Goal: Information Seeking & Learning: Learn about a topic

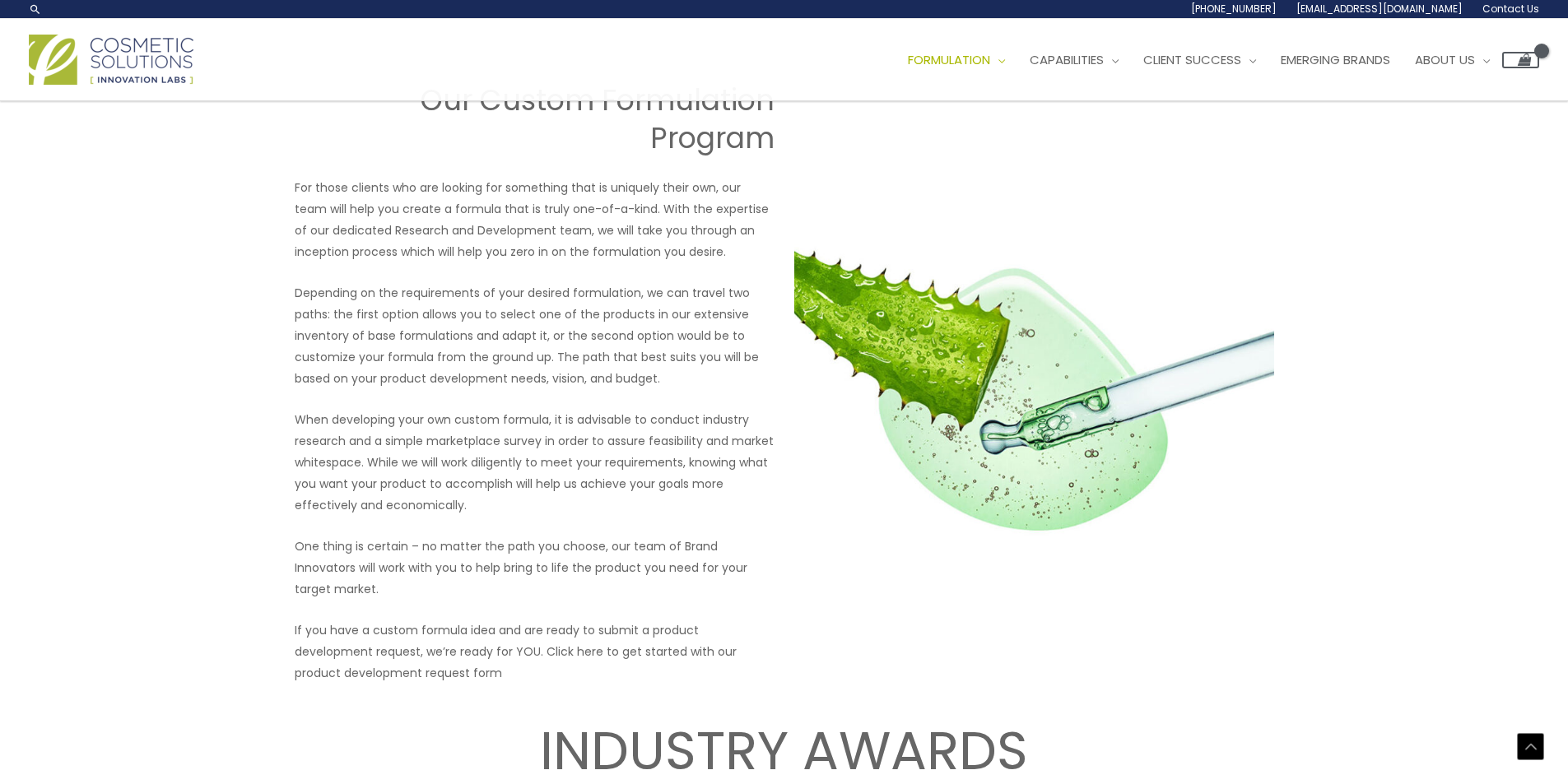
click at [444, 209] on p "For those clients who are looking for something that is uniquely their own, our…" at bounding box center [535, 220] width 480 height 86
click at [443, 209] on p "For those clients who are looking for something that is uniquely their own, our…" at bounding box center [535, 220] width 480 height 86
click at [472, 489] on p "When developing your own custom formula, it is advisable to conduct industry re…" at bounding box center [535, 462] width 480 height 107
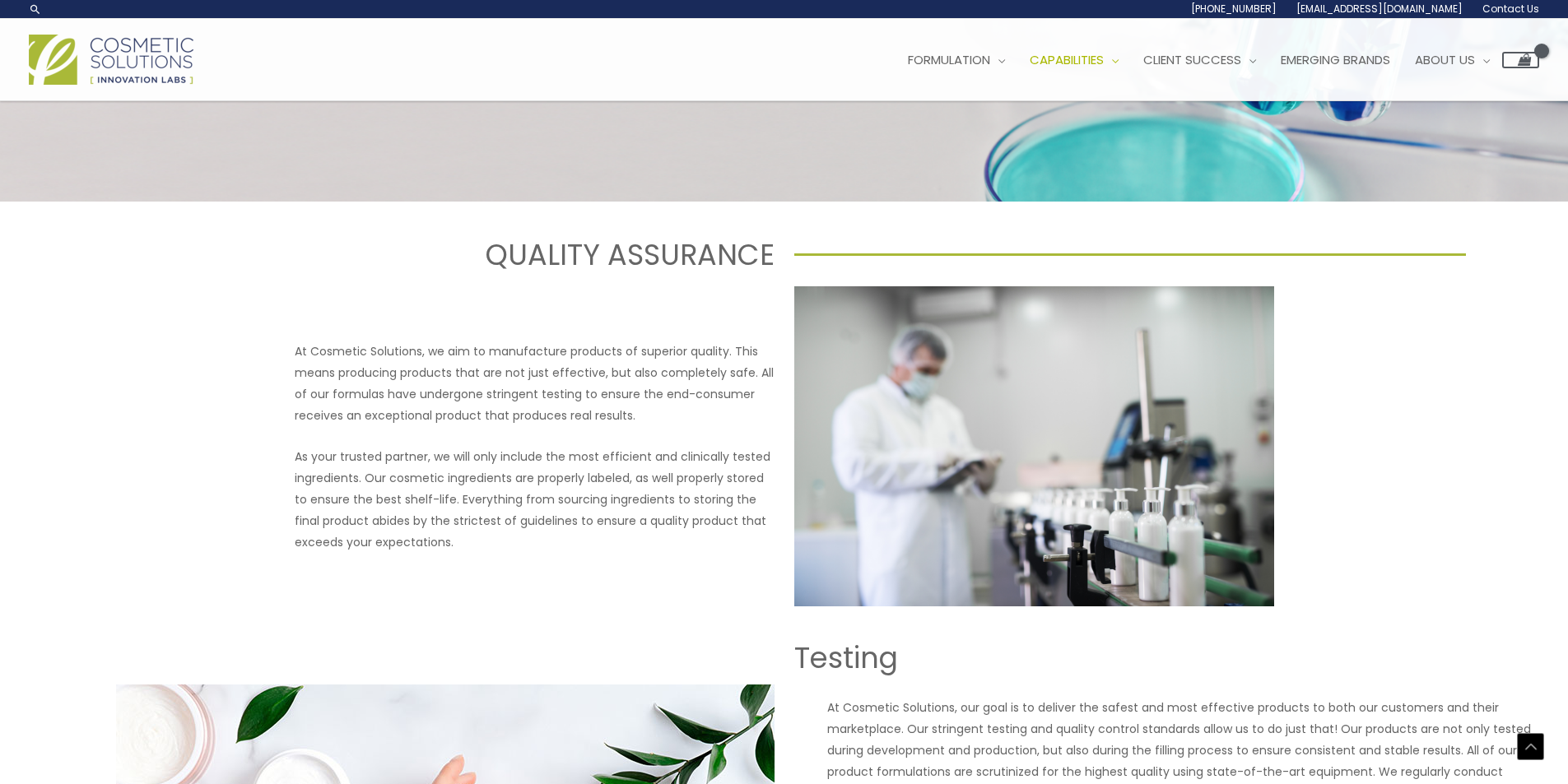
scroll to position [410, 0]
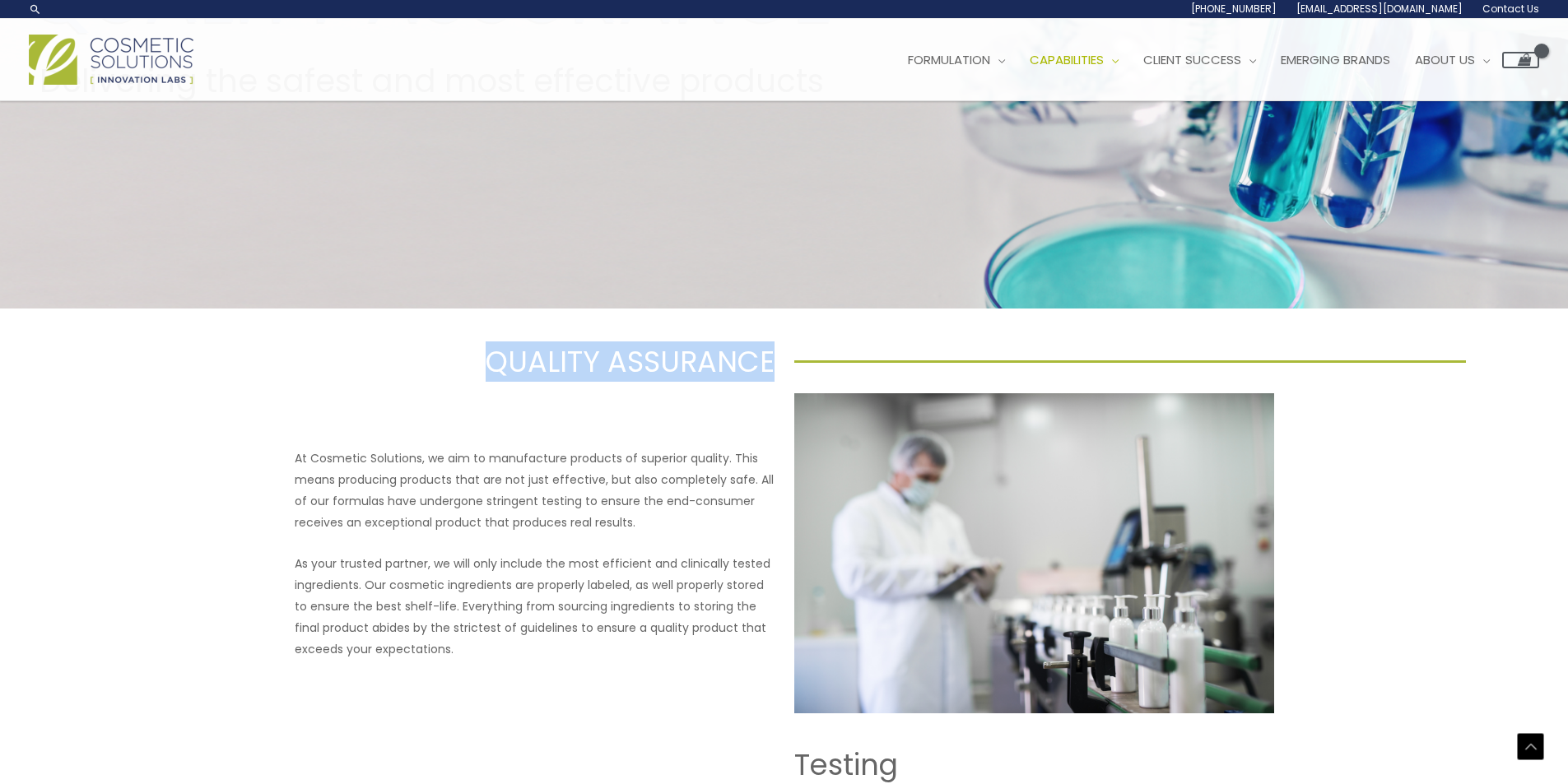
drag, startPoint x: 481, startPoint y: 360, endPoint x: 768, endPoint y: 365, distance: 287.3
click at [768, 365] on h1 "QUALITY ASSURANCE" at bounding box center [438, 362] width 672 height 40
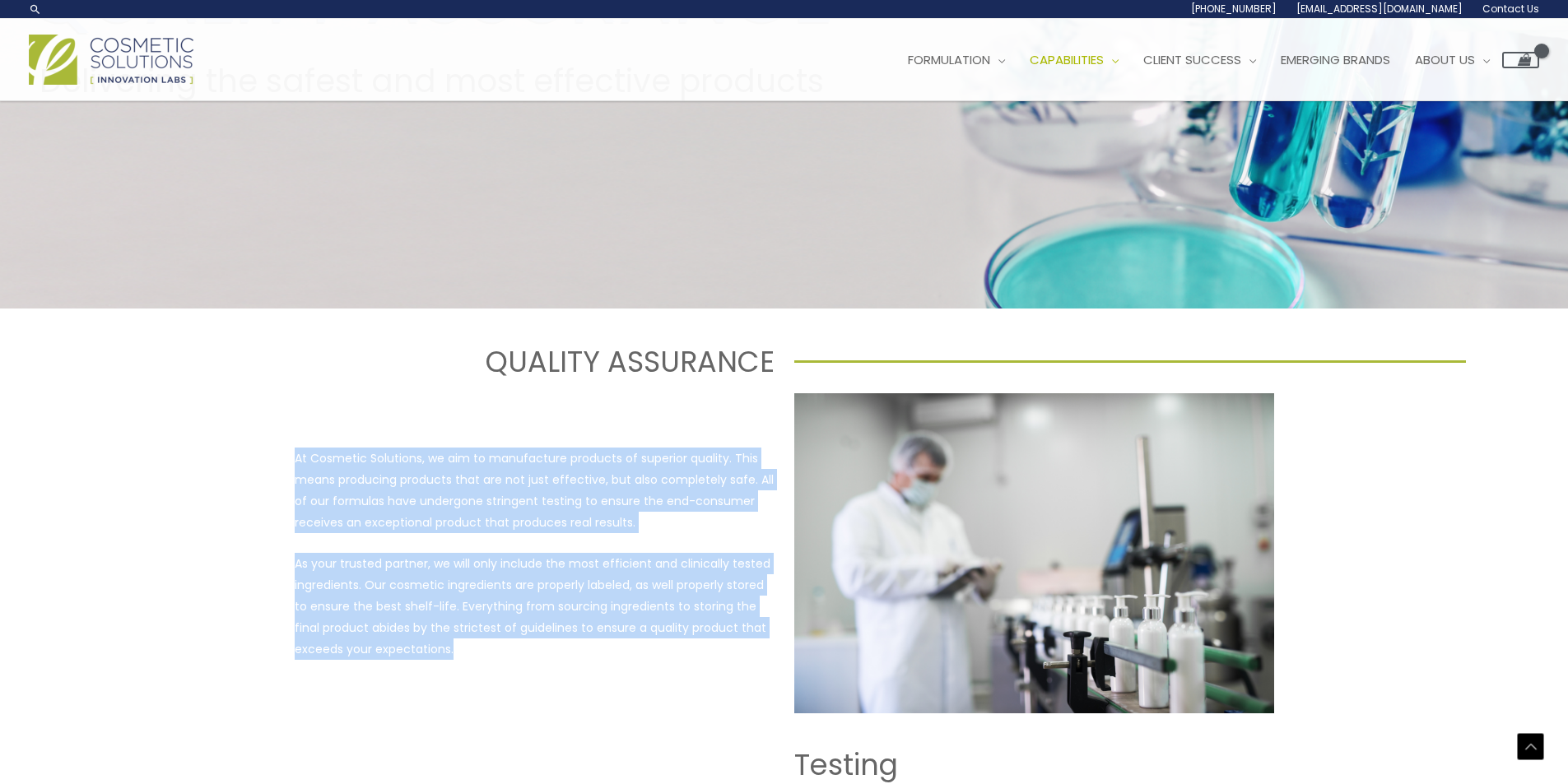
drag, startPoint x: 297, startPoint y: 463, endPoint x: 458, endPoint y: 656, distance: 251.8
click at [458, 656] on div "At Cosmetic Solutions, we aim to manufacture products of superior quality. This…" at bounding box center [535, 554] width 480 height 212
click at [413, 567] on p "As your trusted partner, we will only include the most efficient and clinically…" at bounding box center [535, 606] width 480 height 107
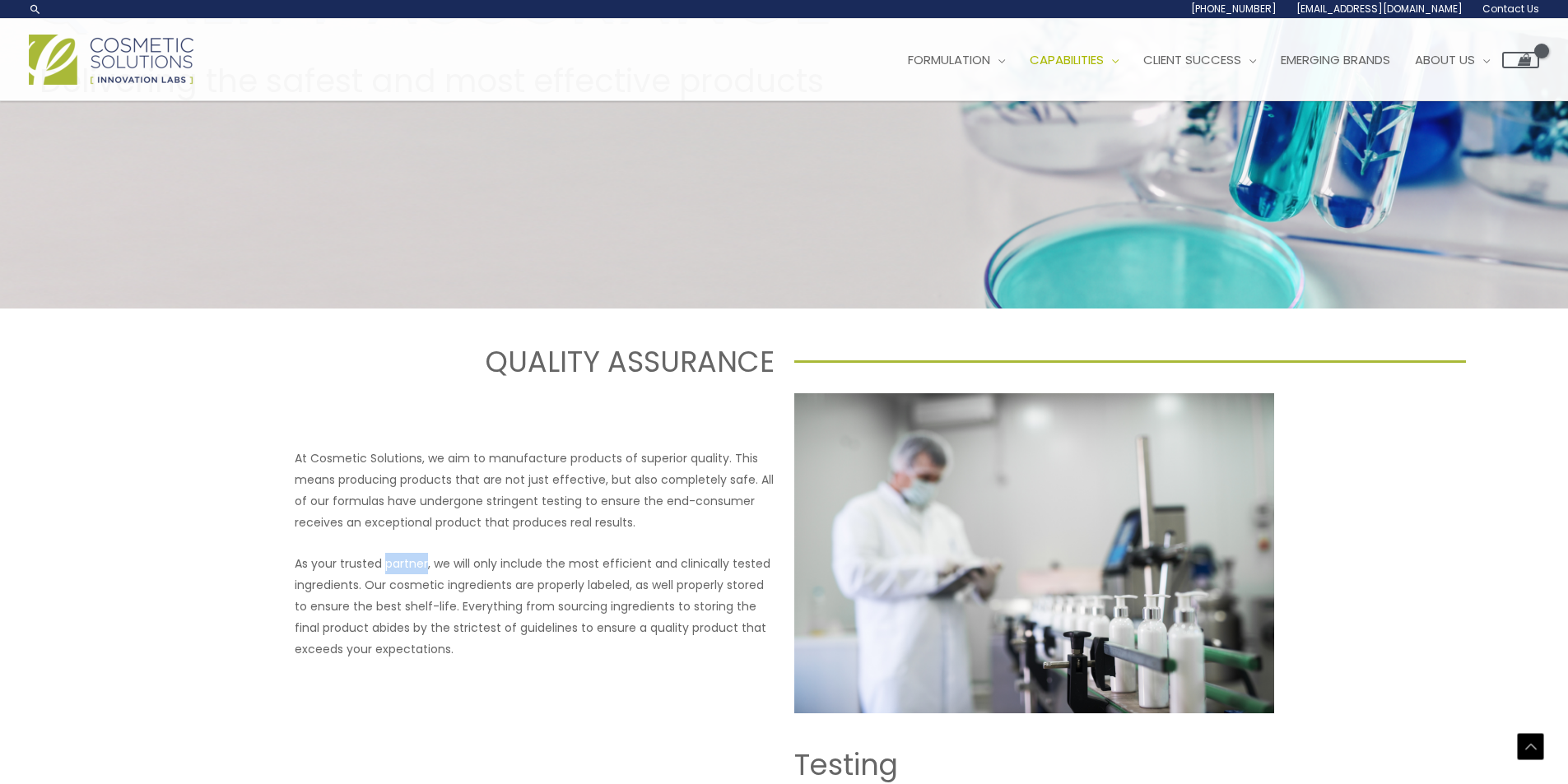
click at [413, 566] on p "As your trusted partner, we will only include the most efficient and clinically…" at bounding box center [535, 606] width 480 height 107
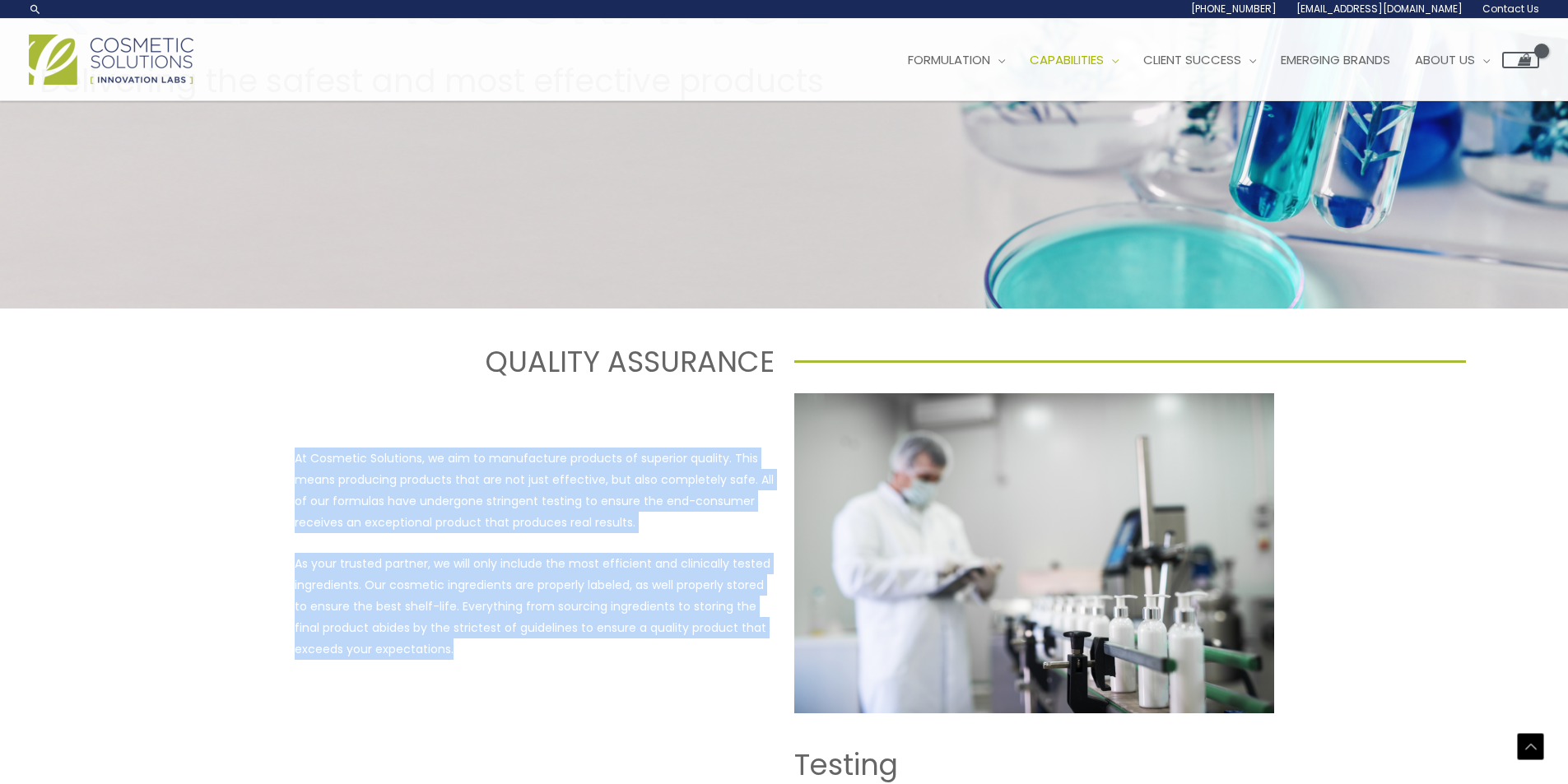
drag, startPoint x: 296, startPoint y: 464, endPoint x: 589, endPoint y: 656, distance: 350.2
click at [589, 656] on div "At Cosmetic Solutions, we aim to manufacture products of superior quality. This…" at bounding box center [535, 554] width 480 height 212
click at [568, 469] on p "At Cosmetic Solutions, we aim to manufacture products of superior quality. This…" at bounding box center [535, 491] width 480 height 86
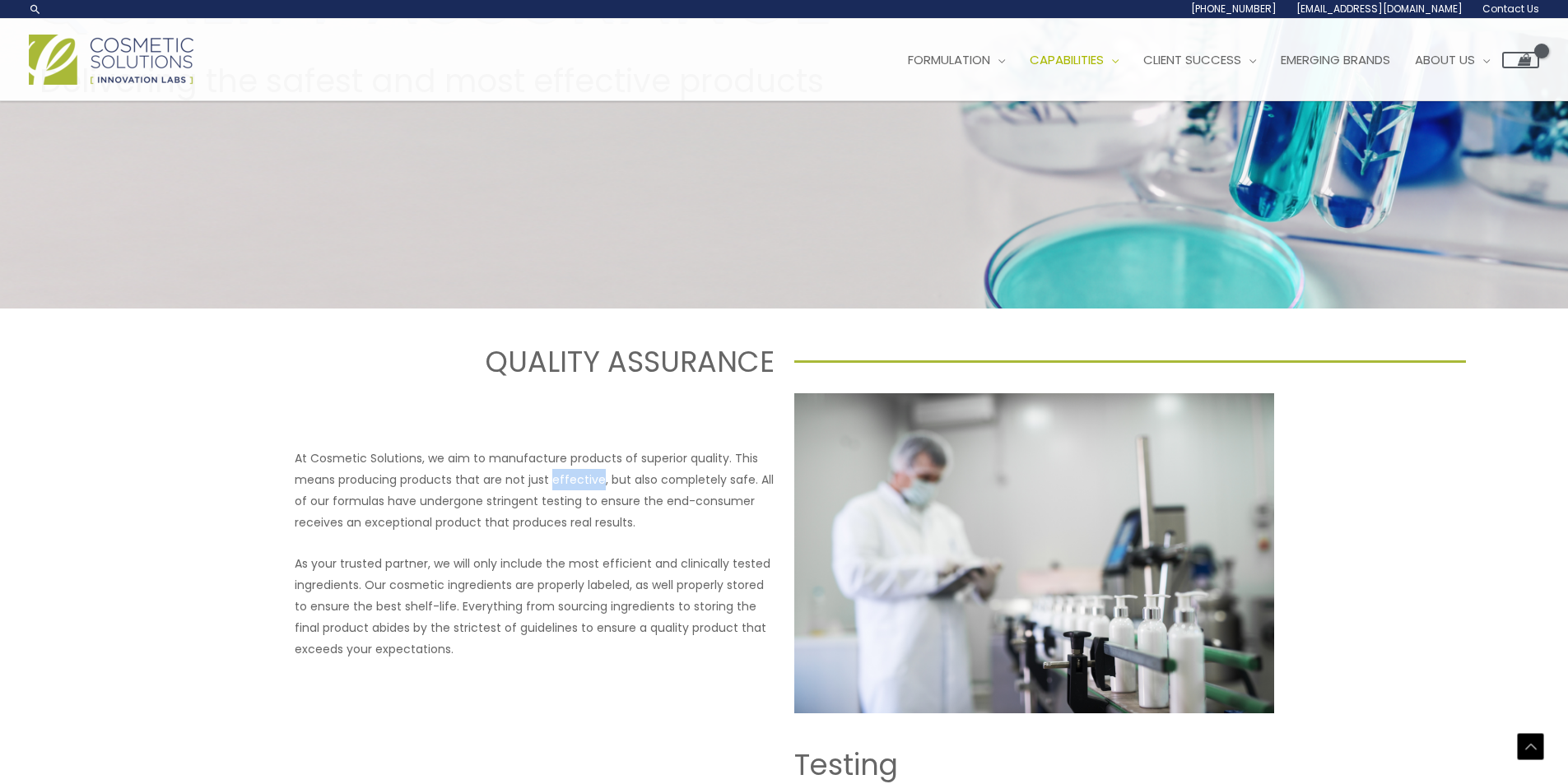
click at [568, 469] on p "At Cosmetic Solutions, we aim to manufacture products of superior quality. This…" at bounding box center [535, 491] width 480 height 86
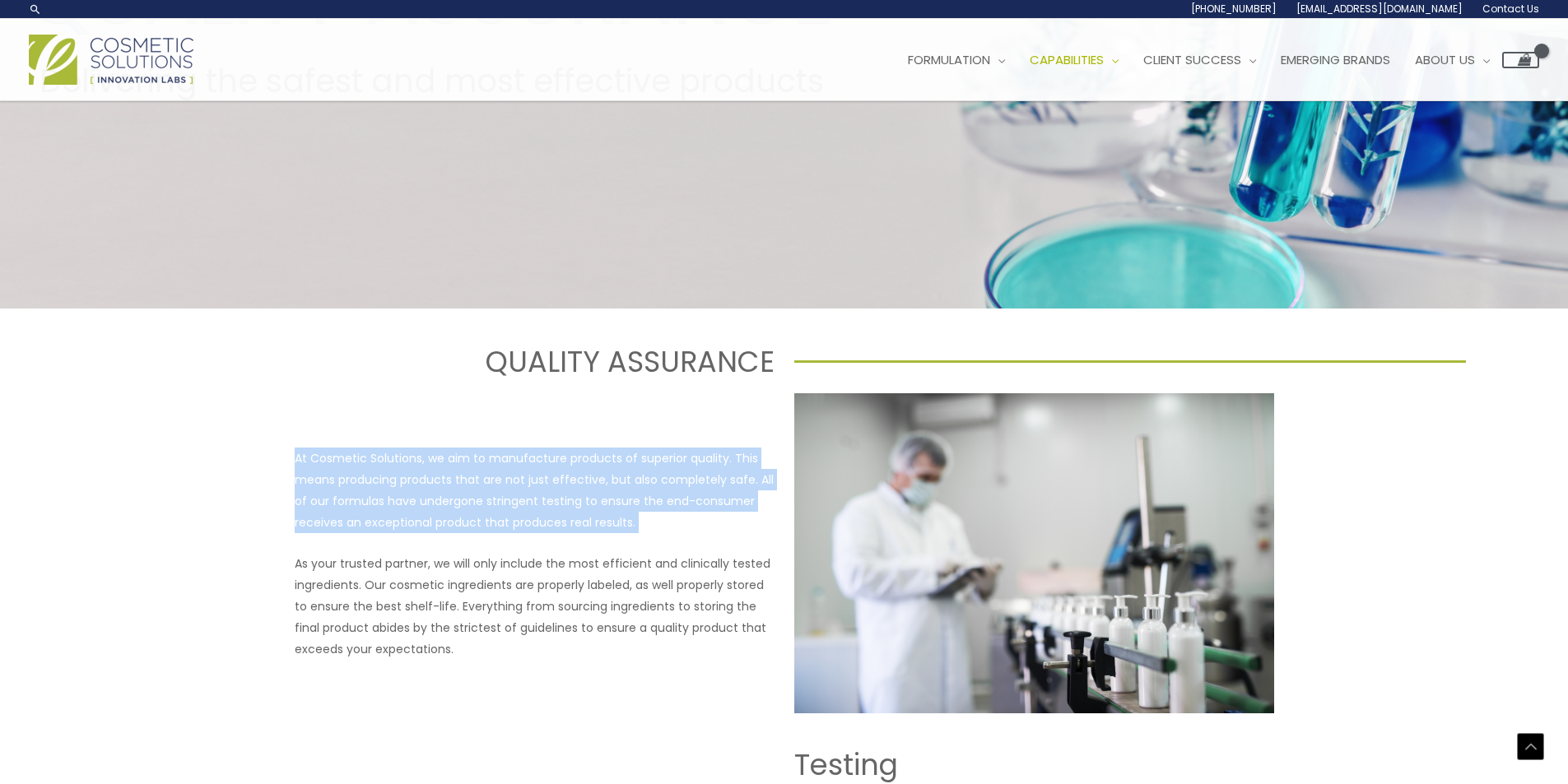
click at [568, 469] on p "At Cosmetic Solutions, we aim to manufacture products of superior quality. This…" at bounding box center [535, 491] width 480 height 86
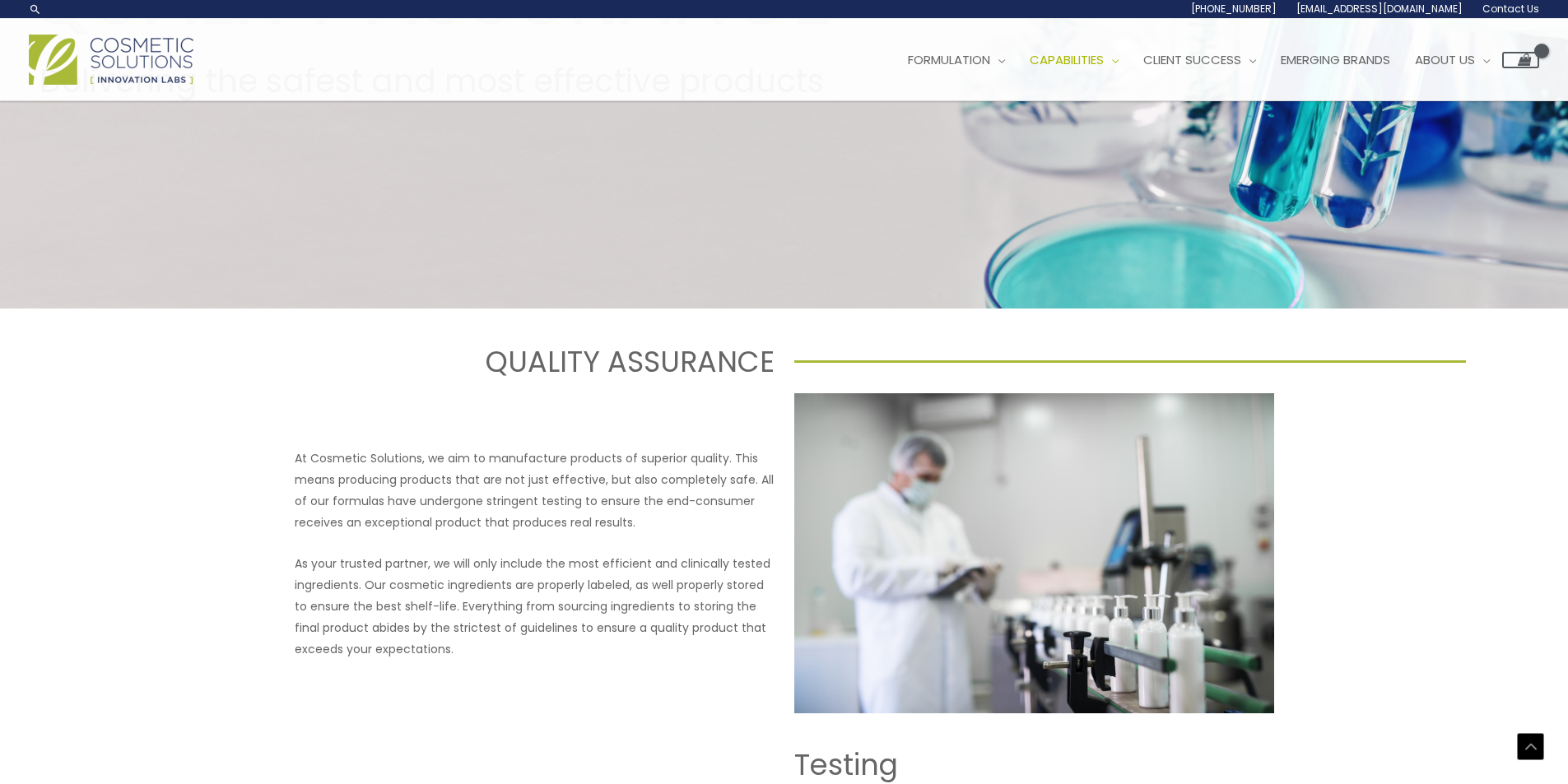
click at [564, 586] on p "As your trusted partner, we will only include the most efficient and clinically…" at bounding box center [535, 606] width 480 height 107
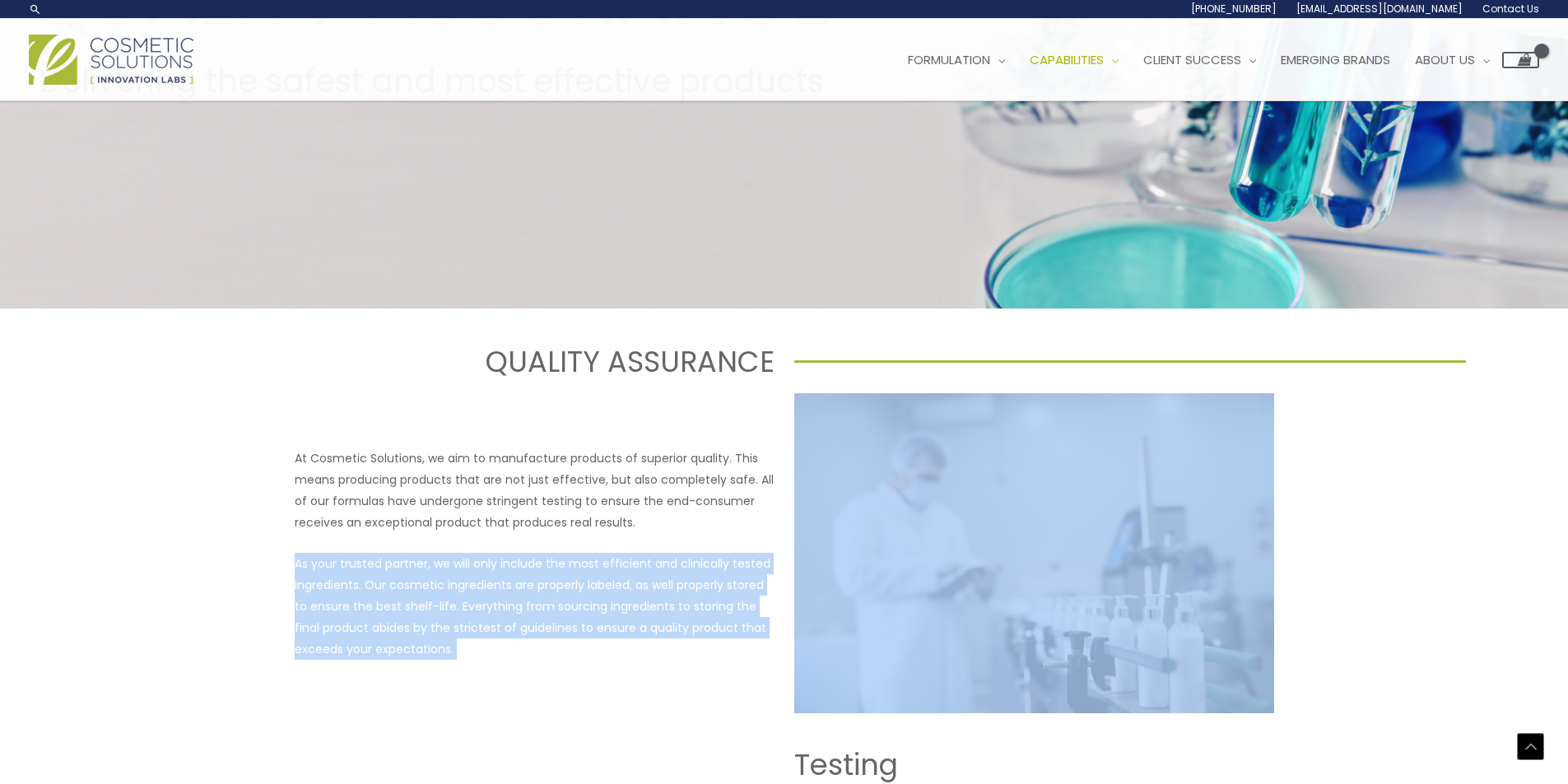
click at [564, 586] on p "As your trusted partner, we will only include the most efficient and clinically…" at bounding box center [535, 606] width 480 height 107
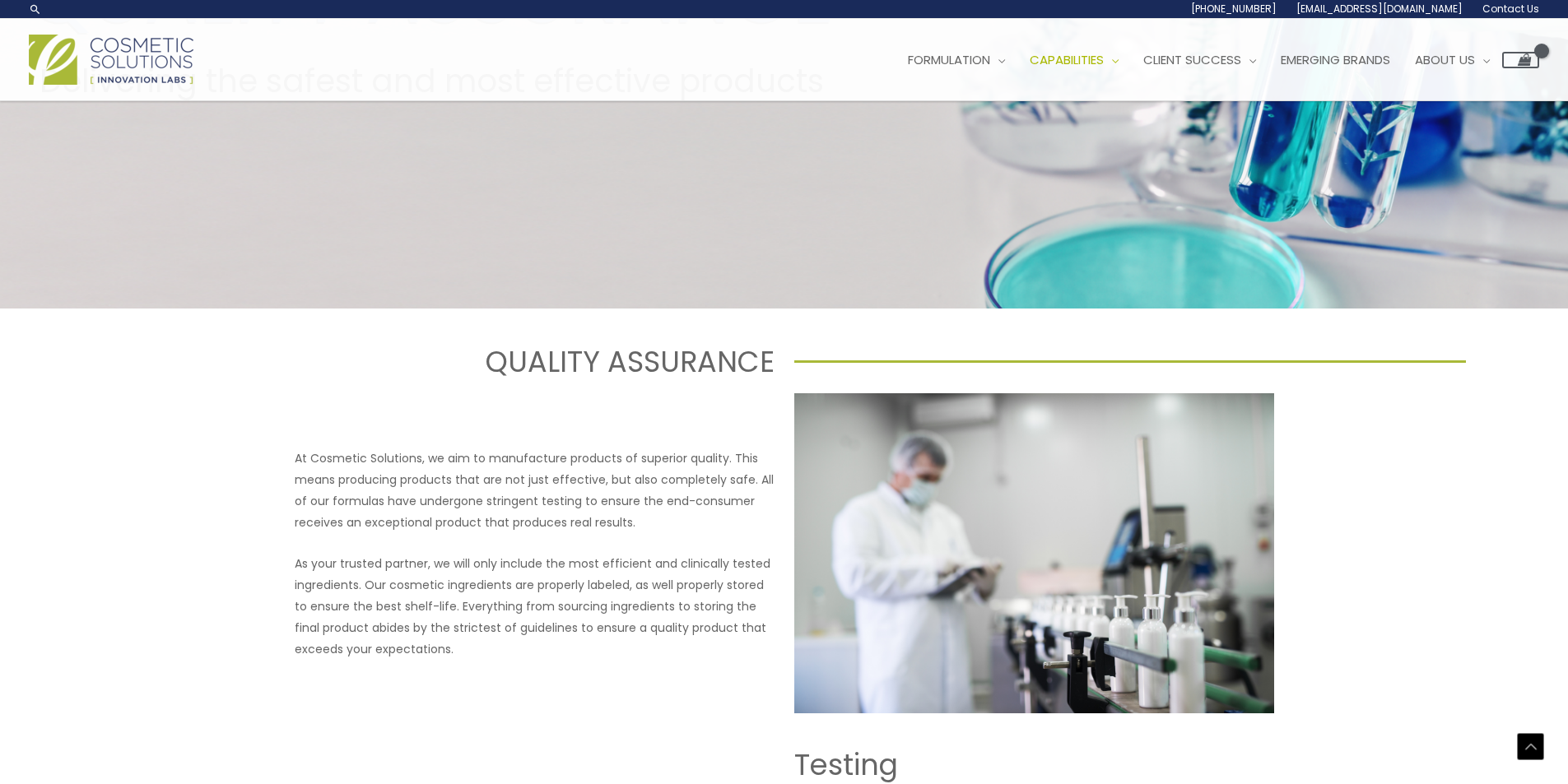
click at [571, 510] on p "At Cosmetic Solutions, we aim to manufacture products of superior quality. This…" at bounding box center [535, 491] width 480 height 86
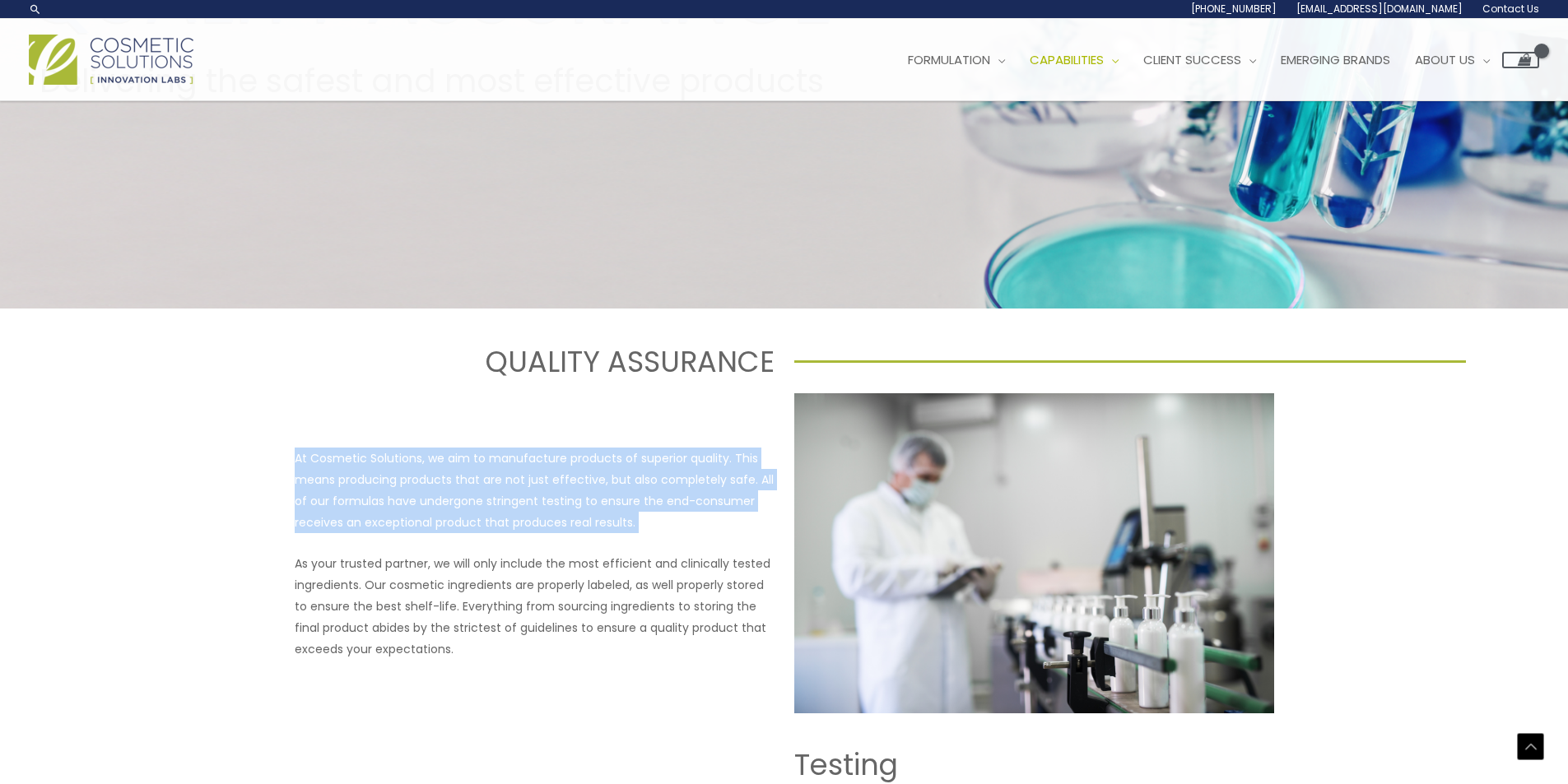
click at [571, 510] on p "At Cosmetic Solutions, we aim to manufacture products of superior quality. This…" at bounding box center [535, 491] width 480 height 86
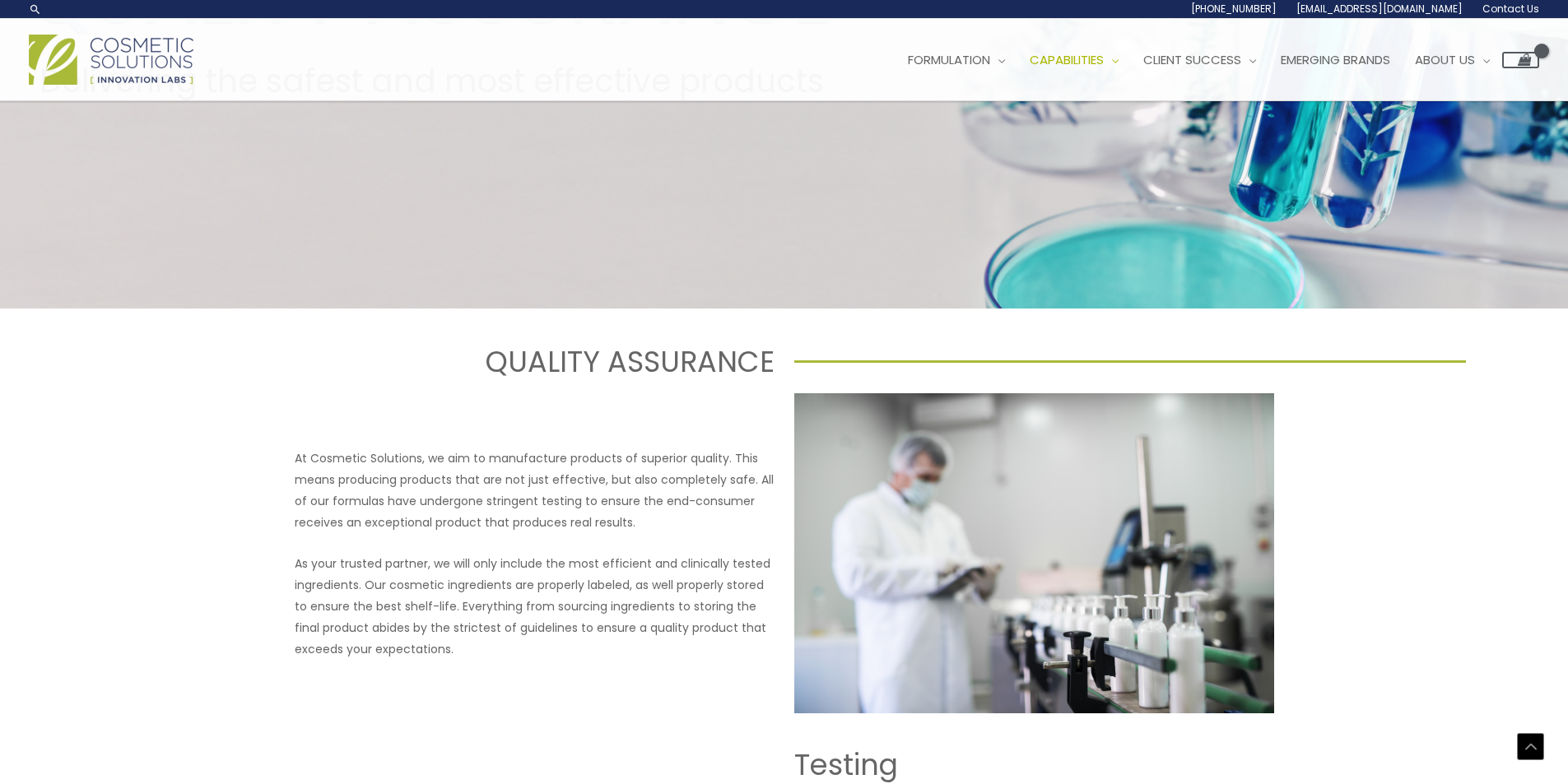
click at [559, 595] on p "As your trusted partner, we will only include the most efficient and clinically…" at bounding box center [535, 606] width 480 height 107
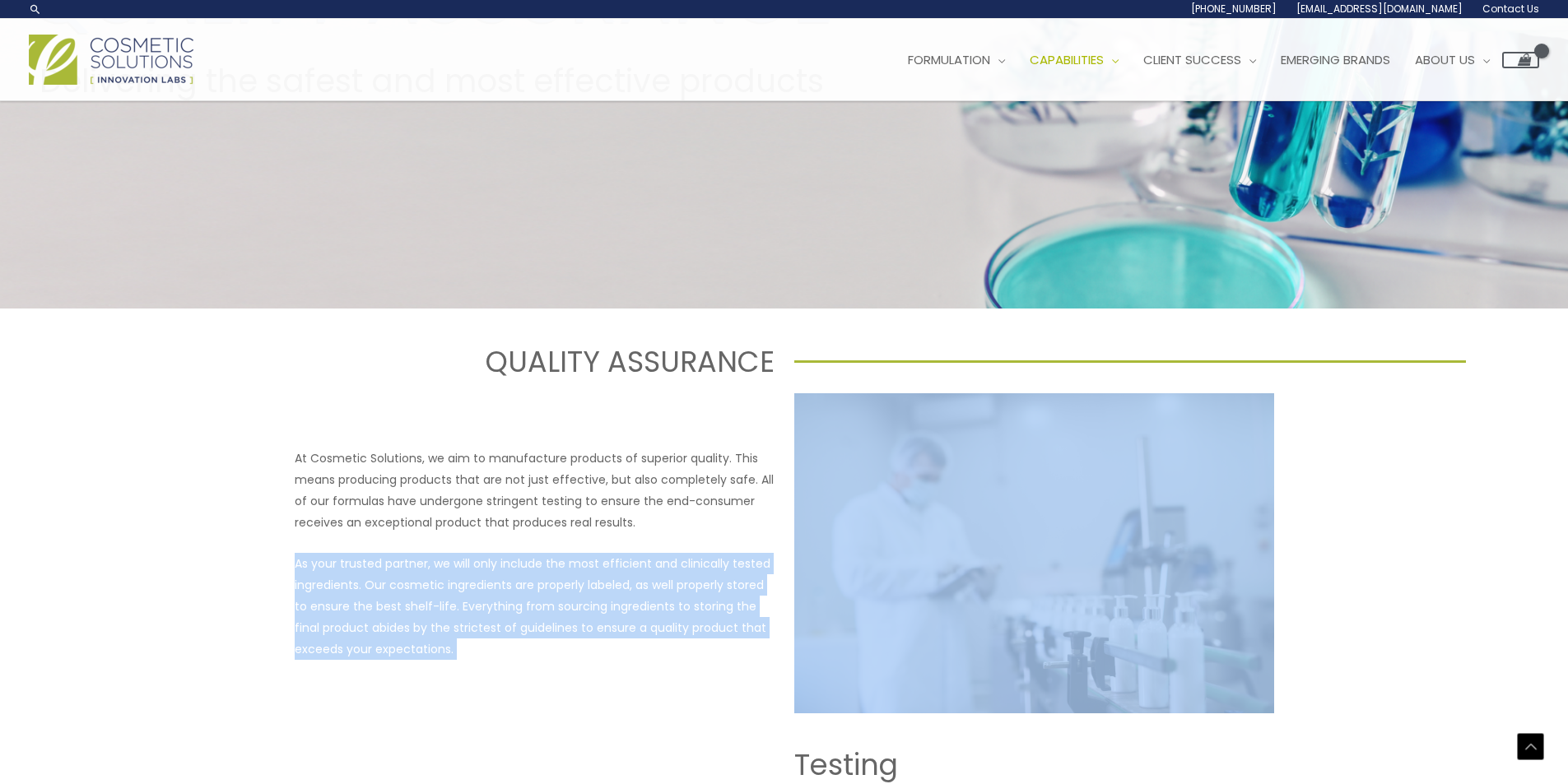
click at [559, 595] on p "As your trusted partner, we will only include the most efficient and clinically…" at bounding box center [535, 606] width 480 height 107
